Goal: Navigation & Orientation: Find specific page/section

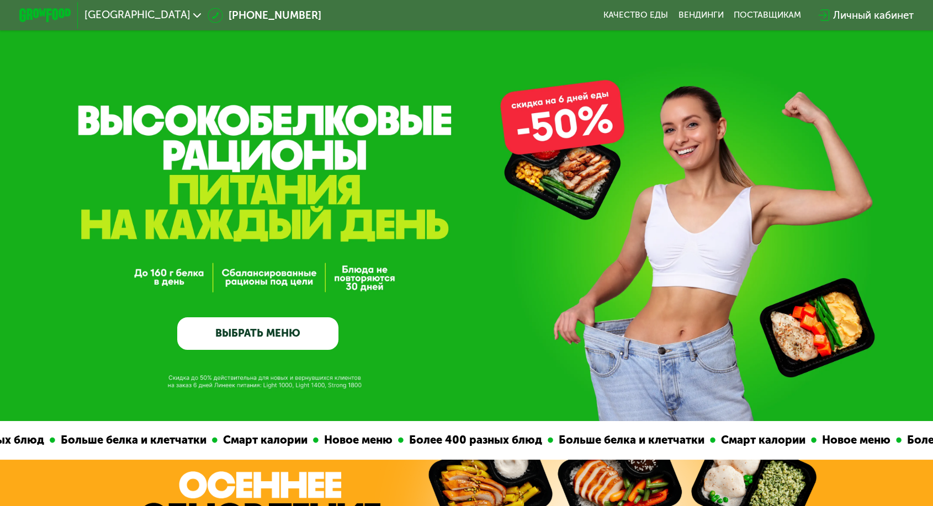
click at [185, 18] on span "[GEOGRAPHIC_DATA]" at bounding box center [138, 15] width 106 height 10
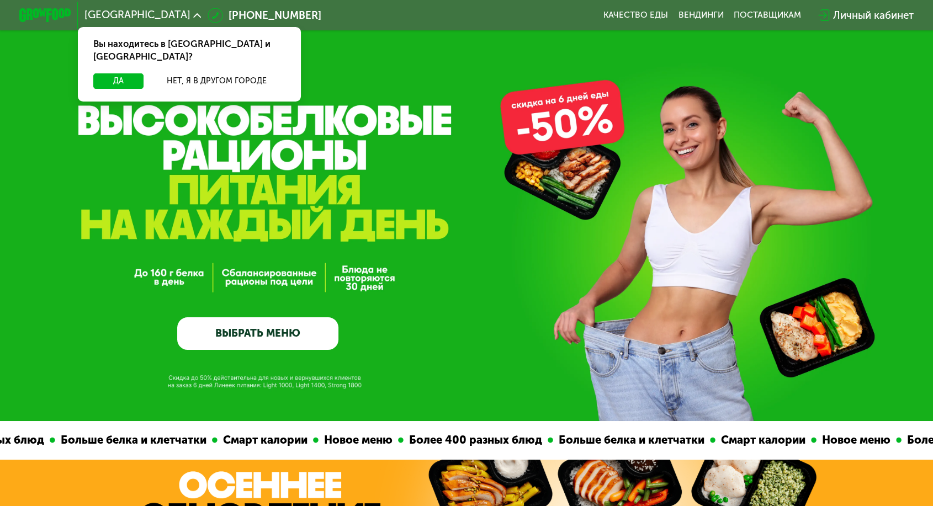
click at [256, 51] on div "Вы находитесь в [GEOGRAPHIC_DATA] и [GEOGRAPHIC_DATA]?" at bounding box center [189, 50] width 223 height 46
click at [256, 73] on button "Нет, я в другом городе" at bounding box center [217, 80] width 137 height 15
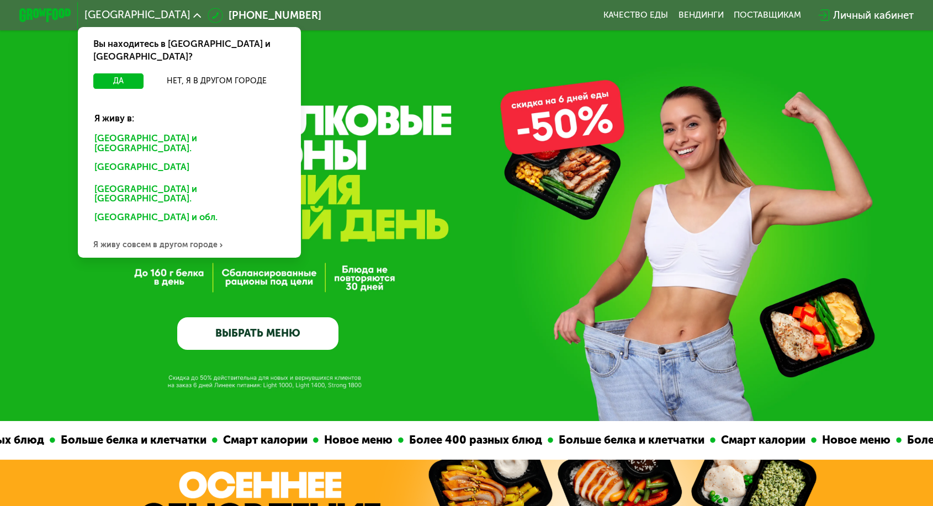
click at [172, 181] on div "[GEOGRAPHIC_DATA] и [GEOGRAPHIC_DATA]." at bounding box center [190, 194] width 208 height 27
